Goal: Find specific page/section: Find specific page/section

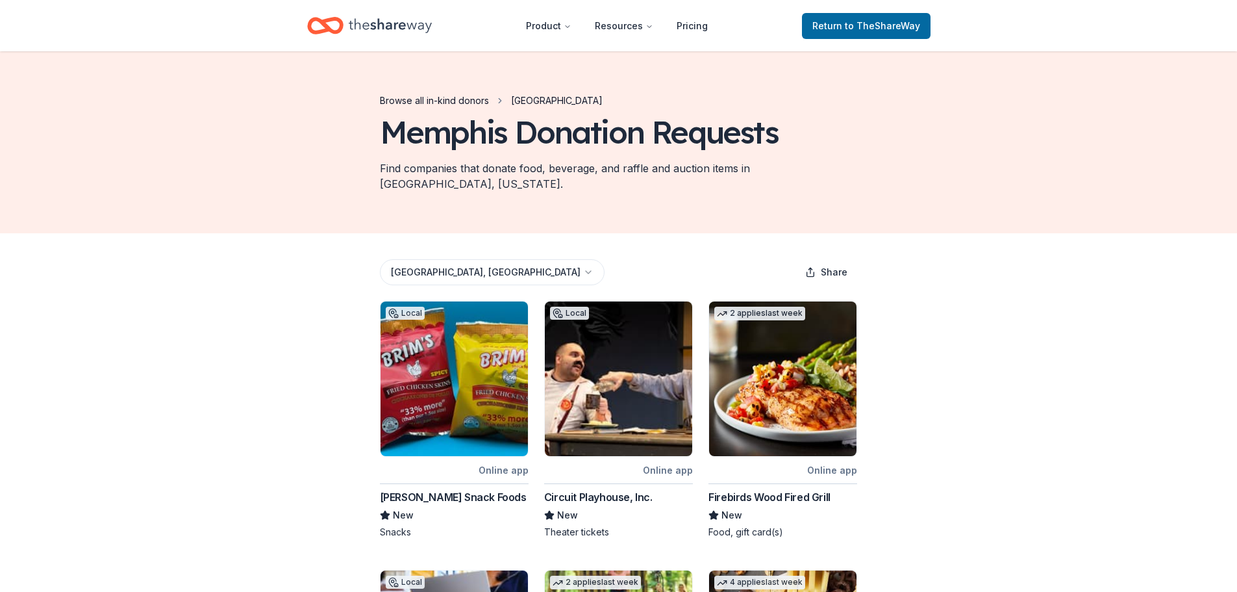
click at [467, 100] on link "Browse all in-kind donors" at bounding box center [434, 101] width 109 height 16
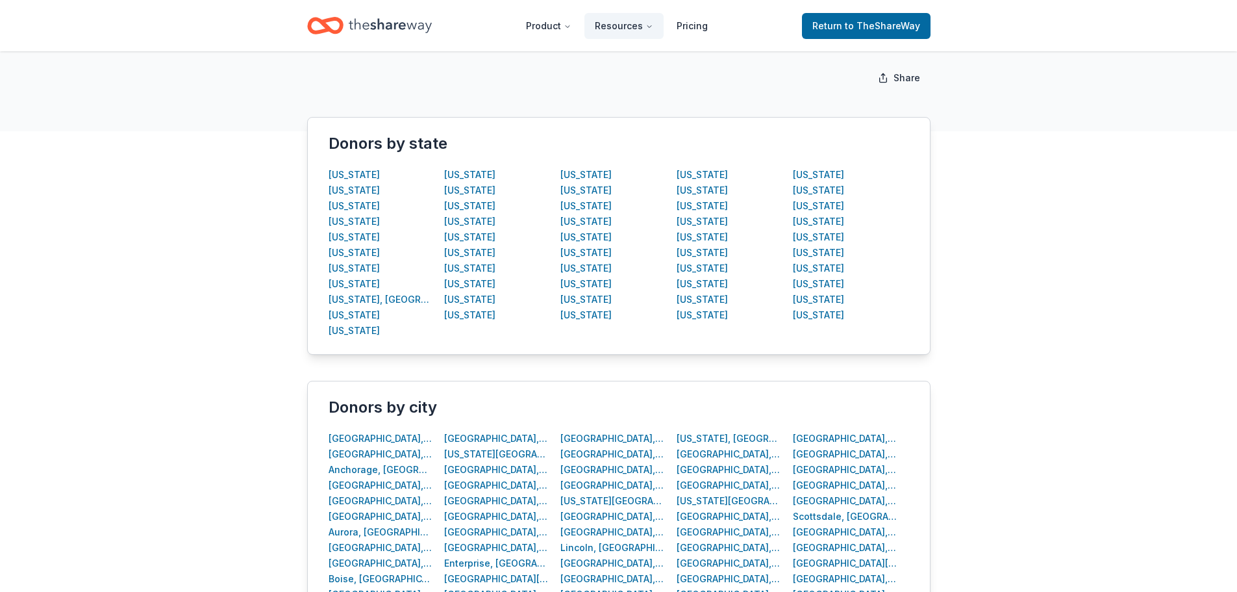
scroll to position [65, 0]
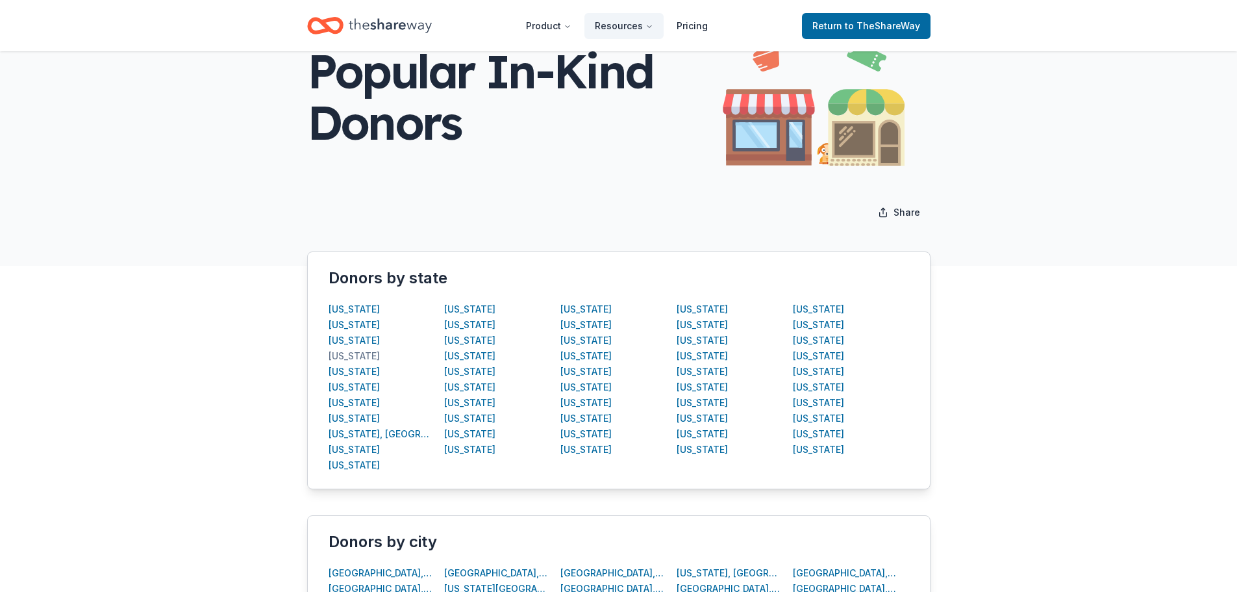
click at [355, 356] on div "[US_STATE]" at bounding box center [354, 356] width 51 height 16
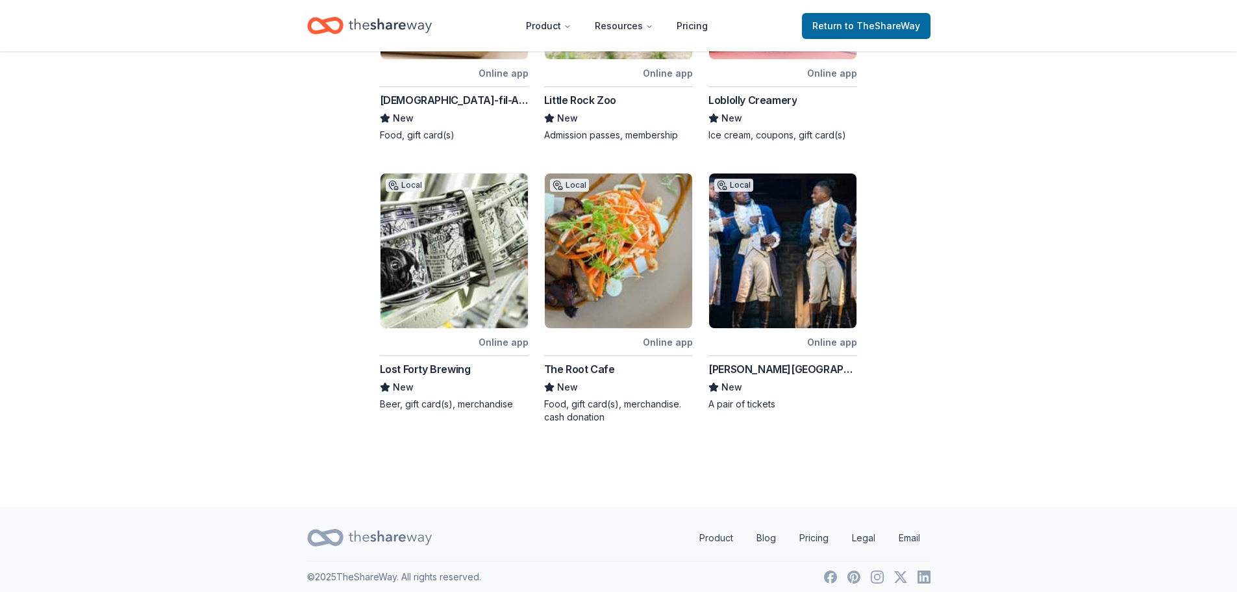
scroll to position [659, 0]
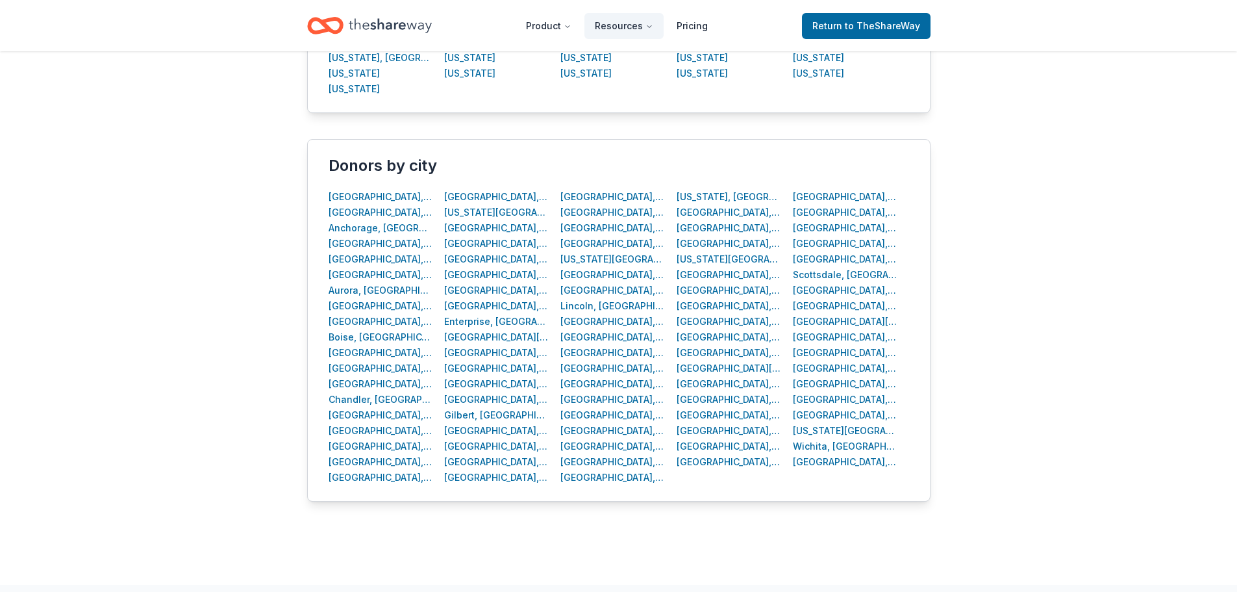
scroll to position [455, 0]
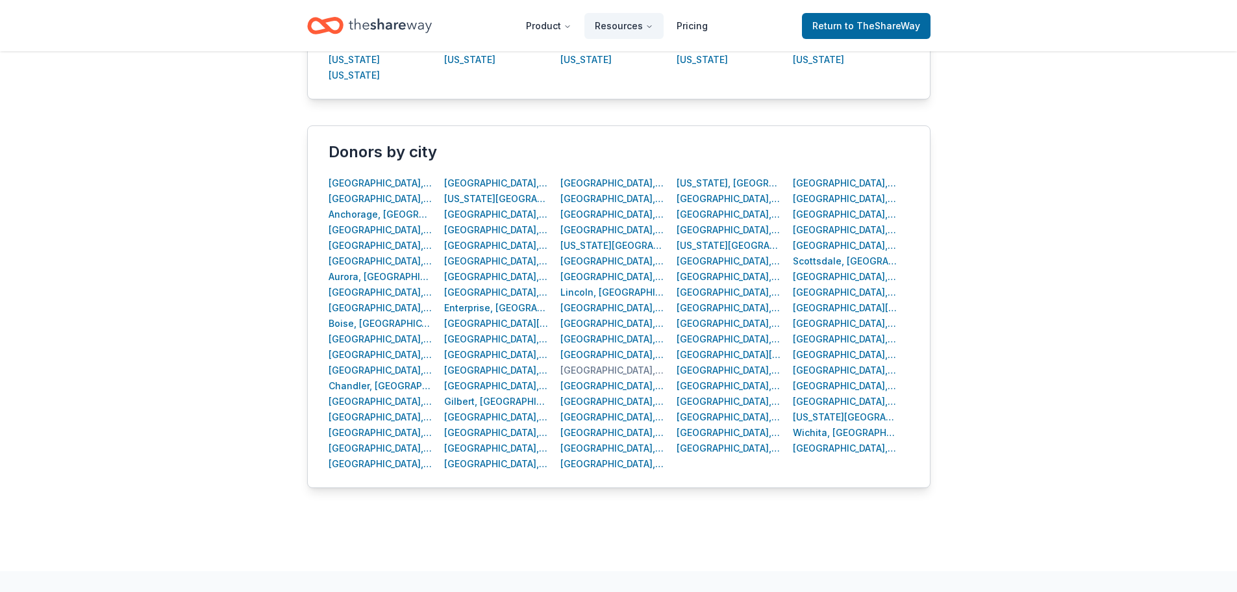
click at [599, 372] on div "[GEOGRAPHIC_DATA], [GEOGRAPHIC_DATA]" at bounding box center [612, 370] width 105 height 16
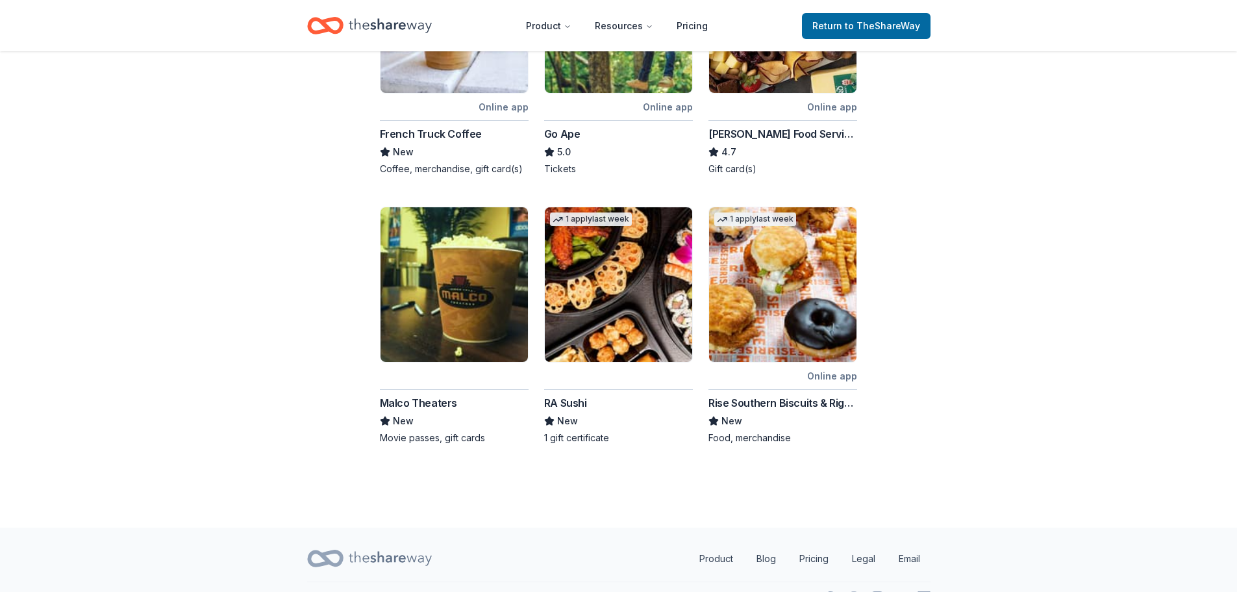
scroll to position [661, 0]
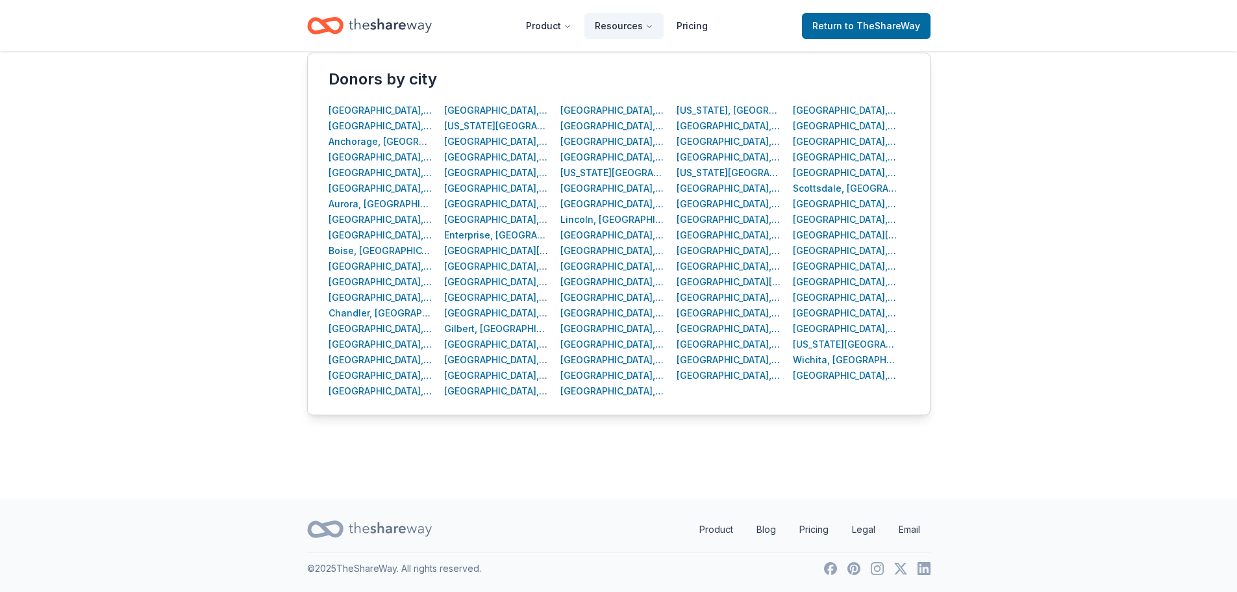
scroll to position [455, 0]
